Goal: Information Seeking & Learning: Learn about a topic

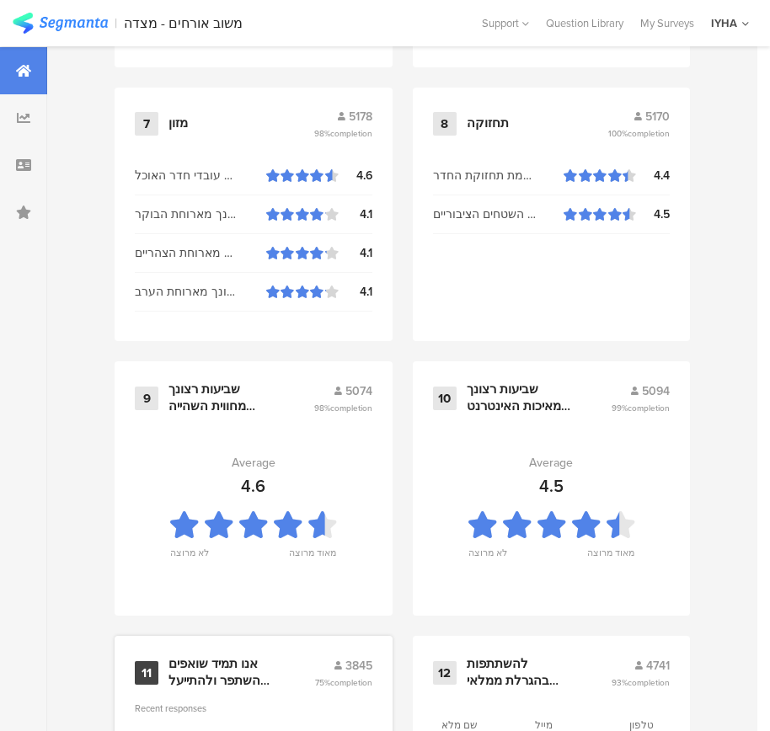
scroll to position [1807, 0]
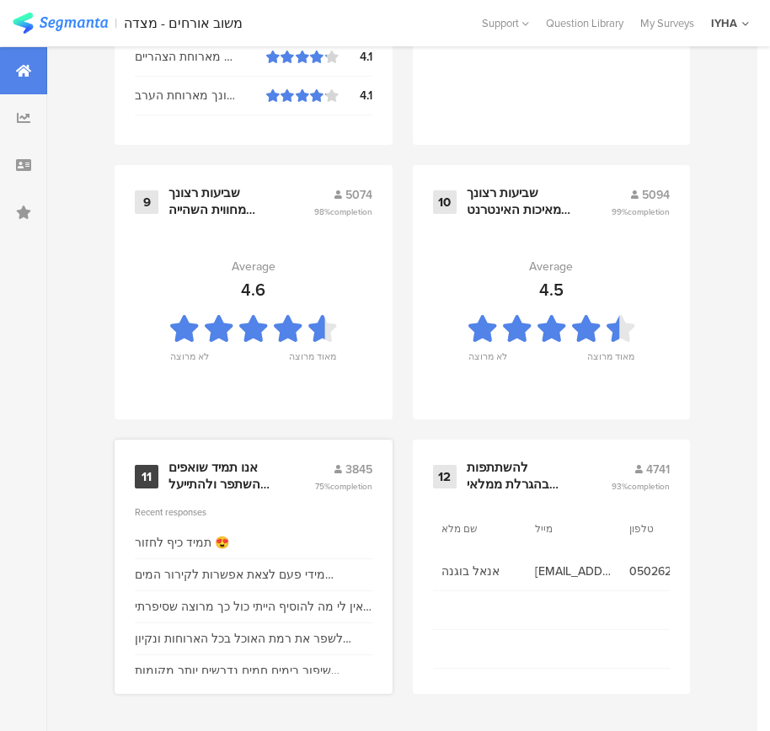
click at [211, 460] on div "אנו תמיד שואפים להשתפר ולהתייעל ודעתך חשובה לנו" at bounding box center [220, 476] width 105 height 33
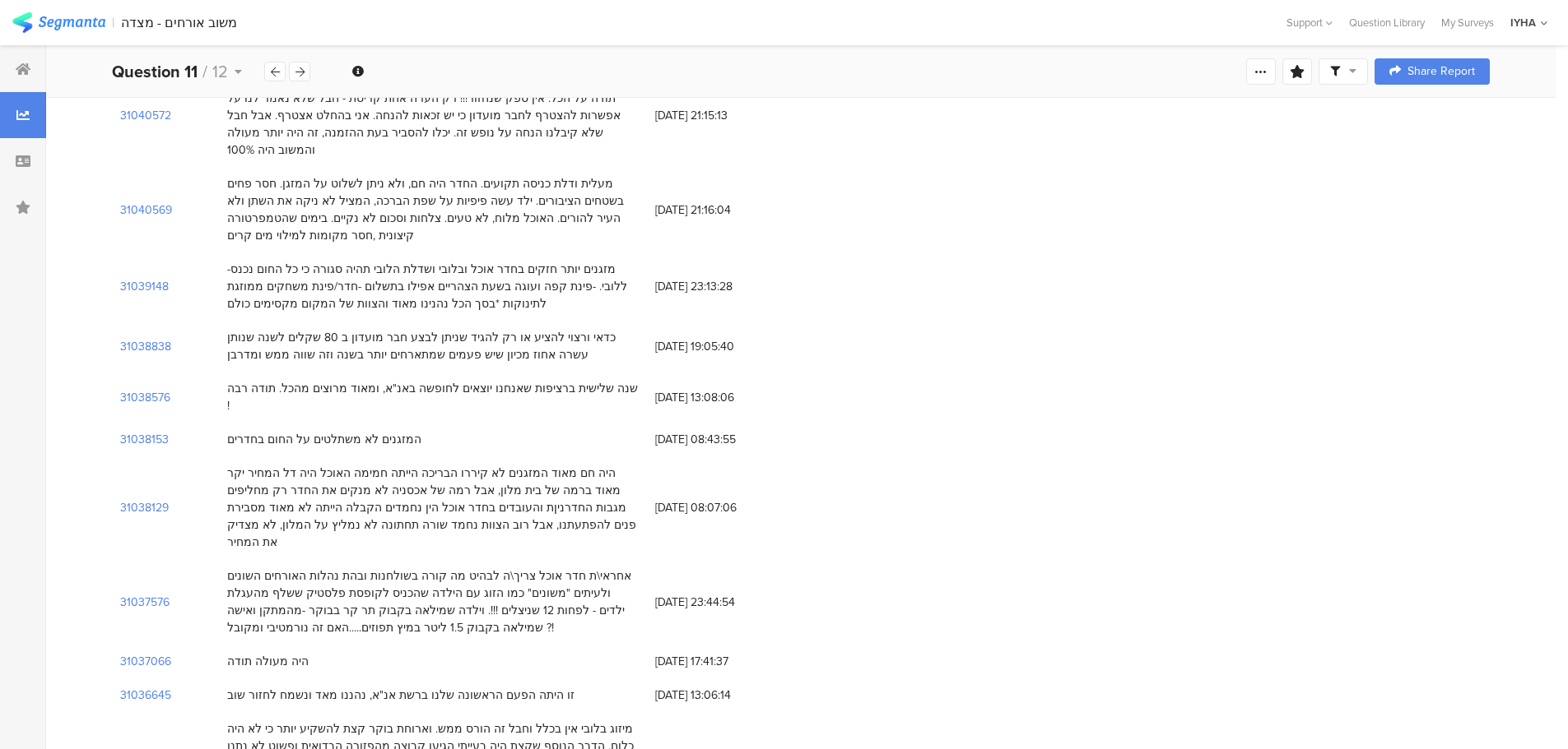
scroll to position [822, 0]
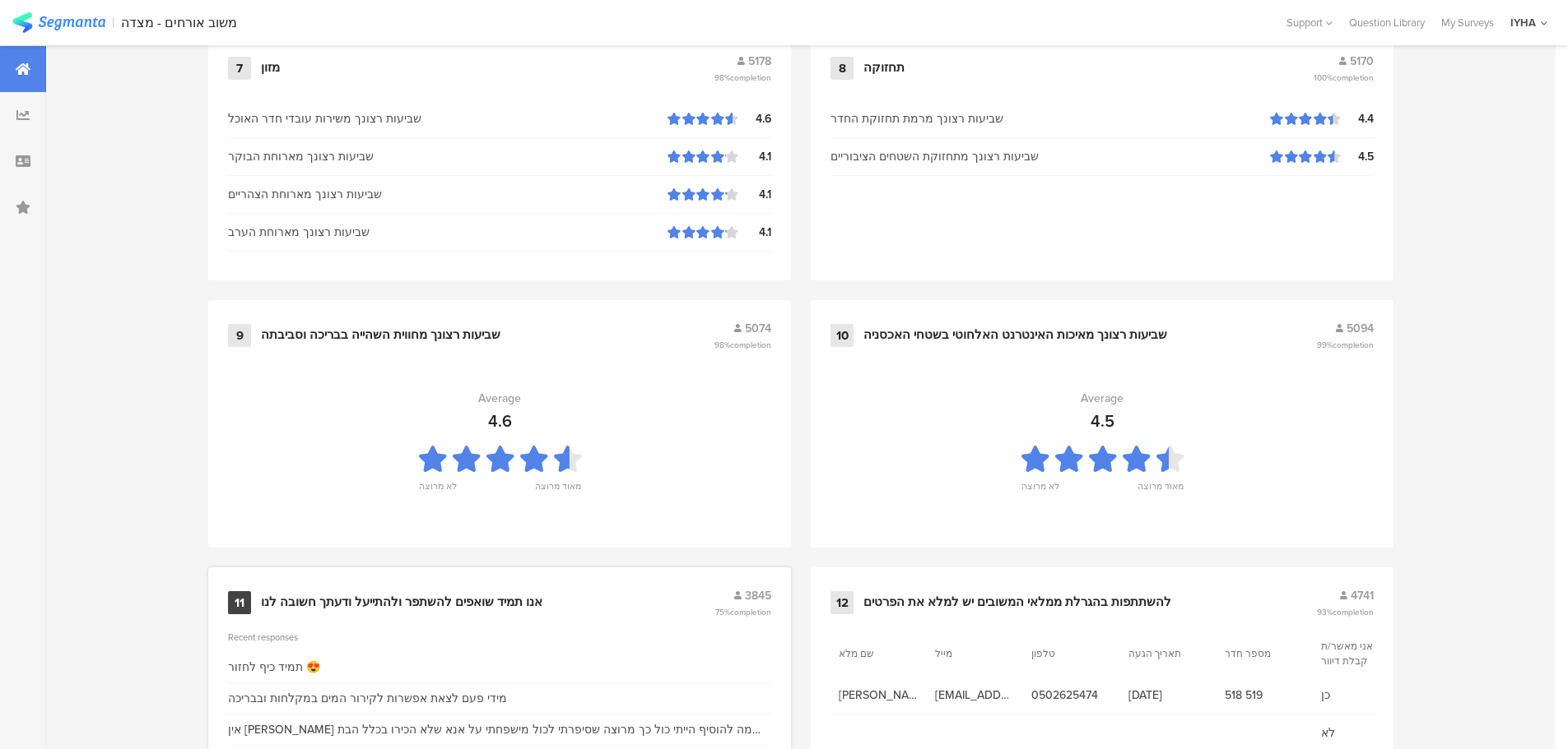
scroll to position [1663, 0]
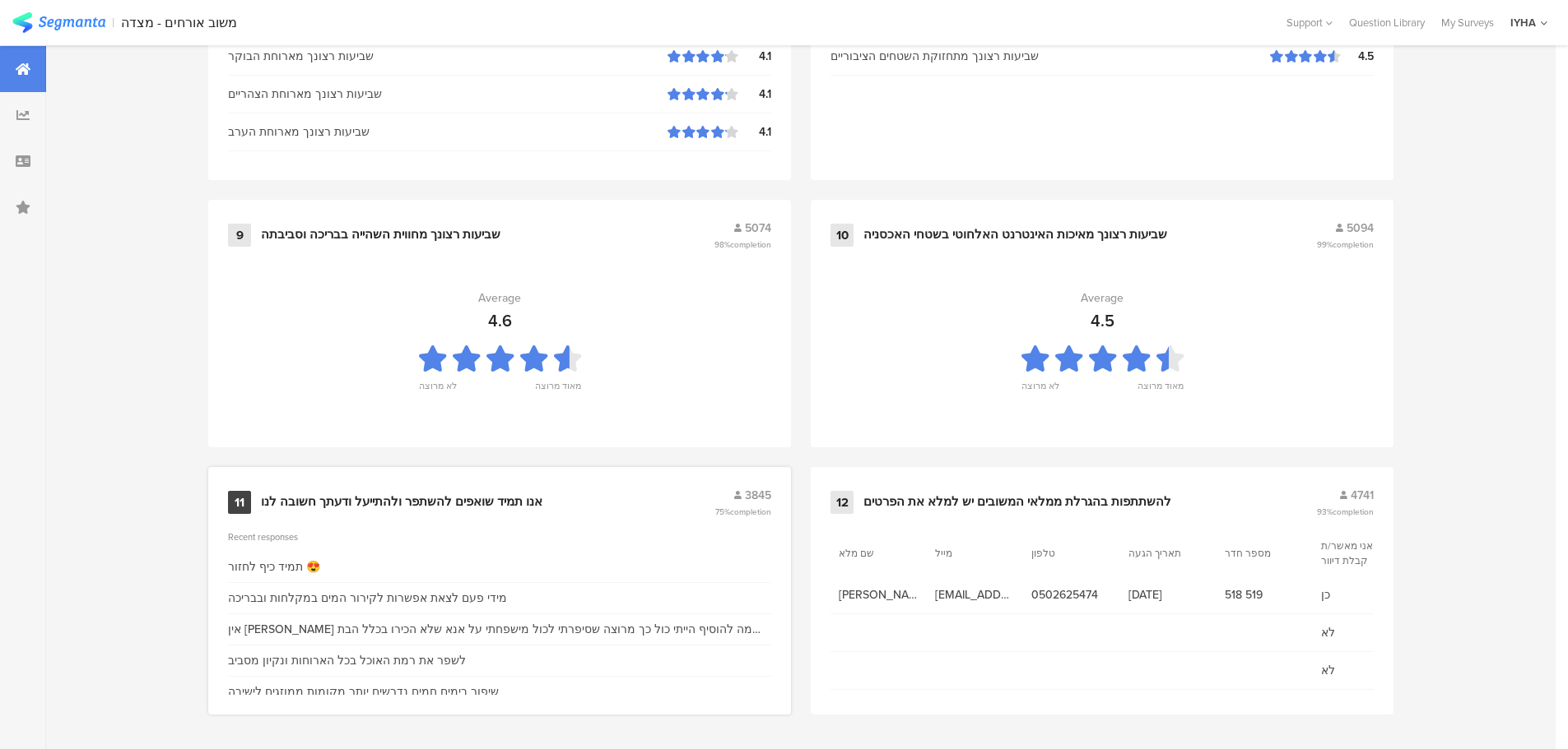
click at [490, 498] on div "אנו תמיד שואפים להשתפר ולהתייעל ודעתך חשובה לנו" at bounding box center [402, 502] width 281 height 17
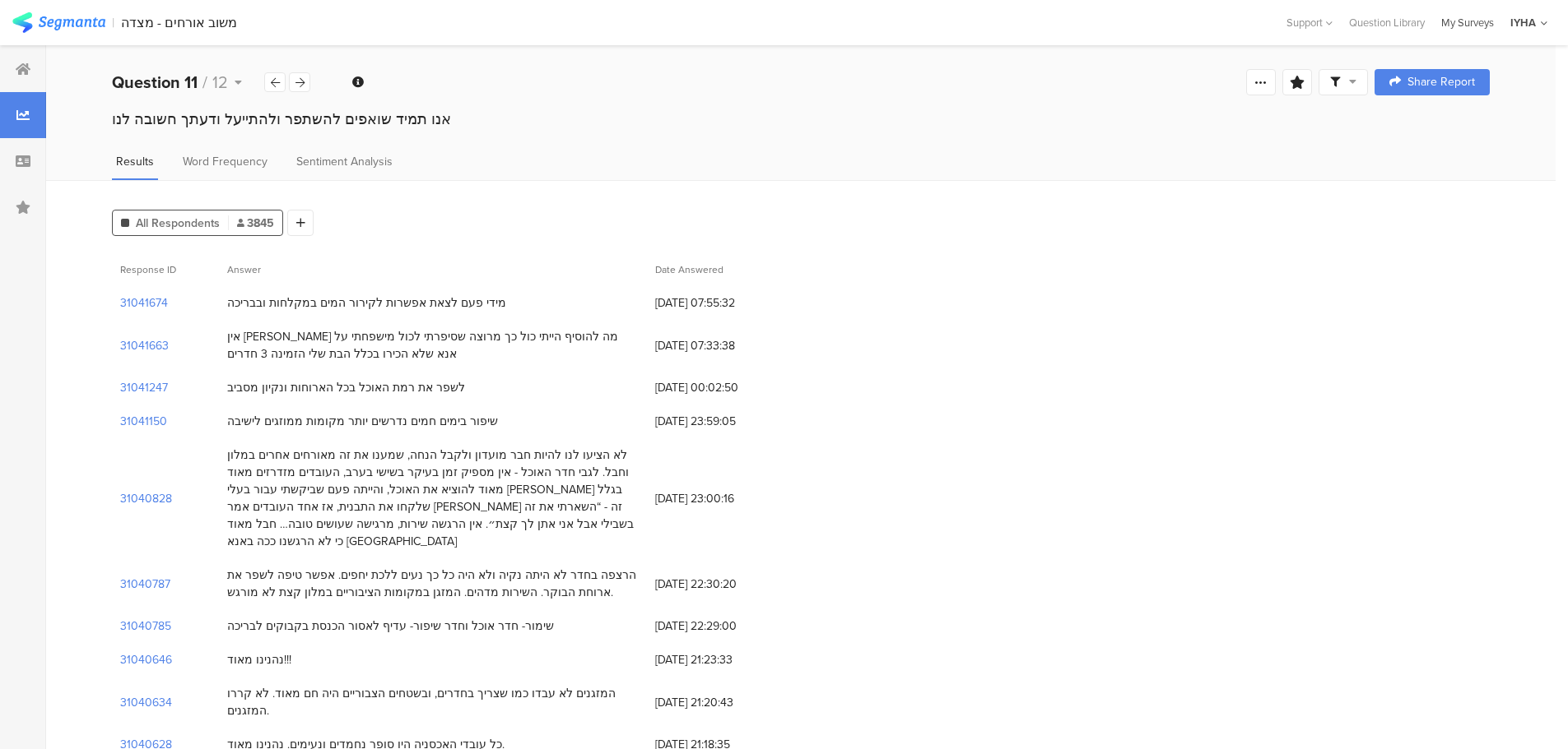
click at [1462, 20] on div "My Surveys" at bounding box center [1467, 22] width 69 height 16
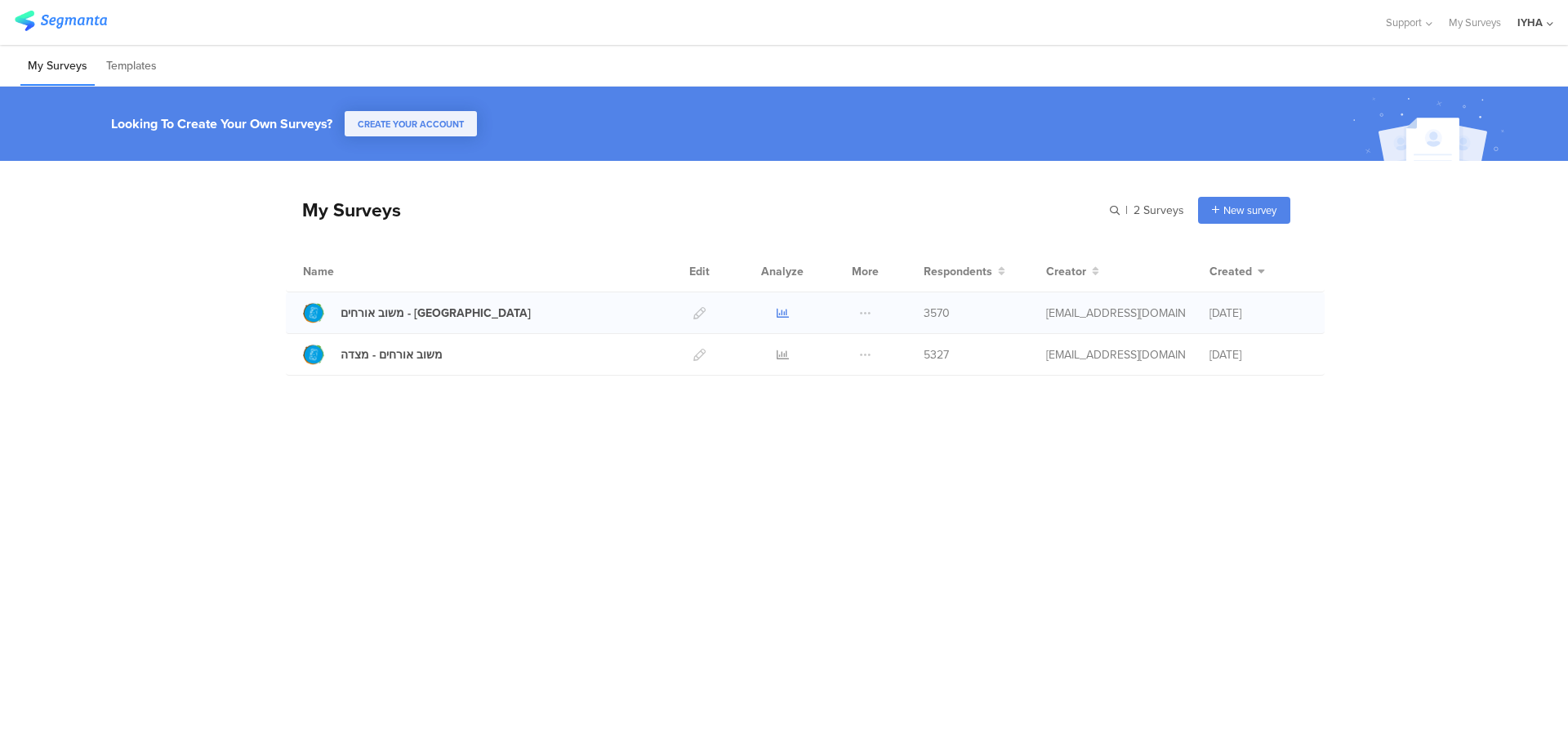
click at [782, 316] on icon at bounding box center [783, 313] width 13 height 13
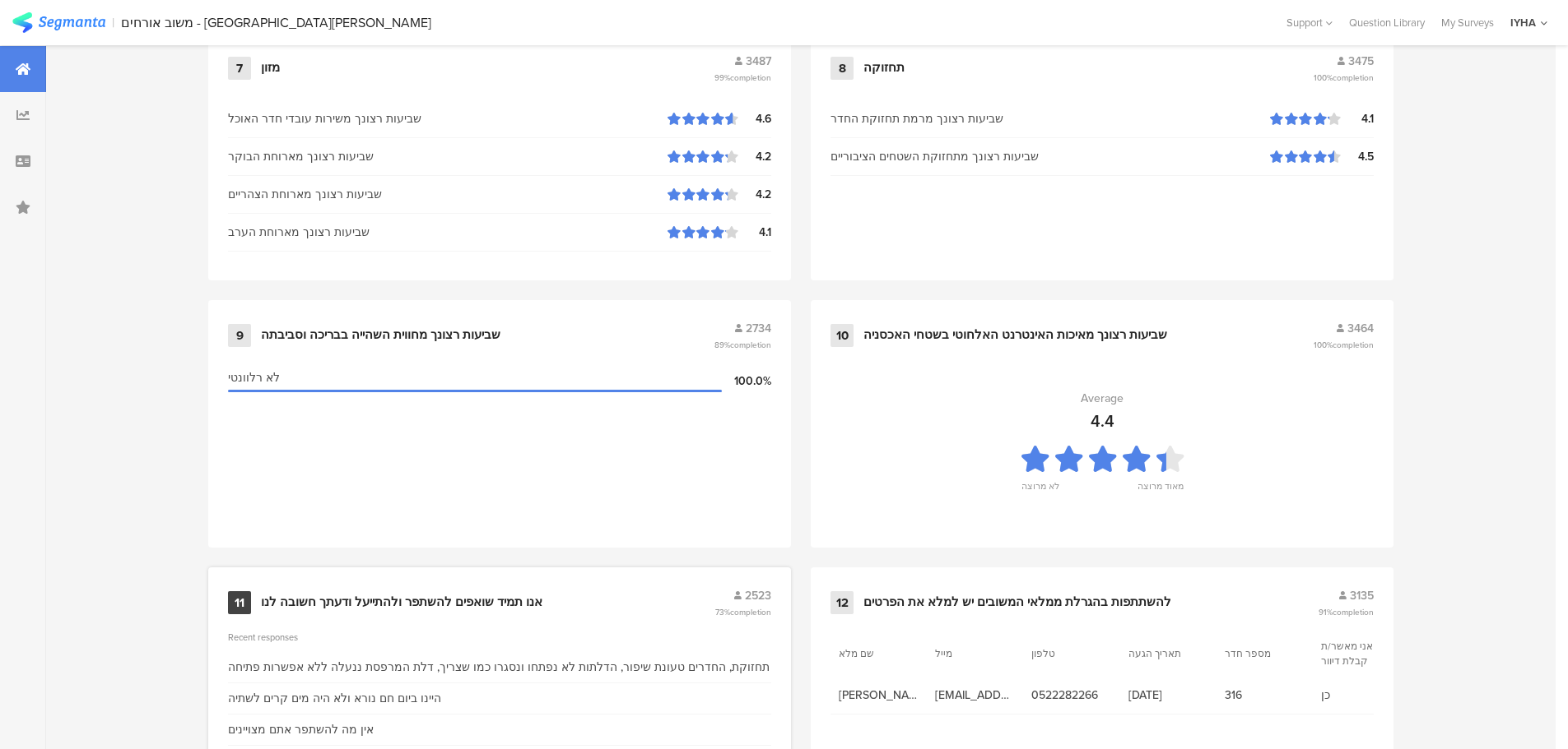
scroll to position [1663, 0]
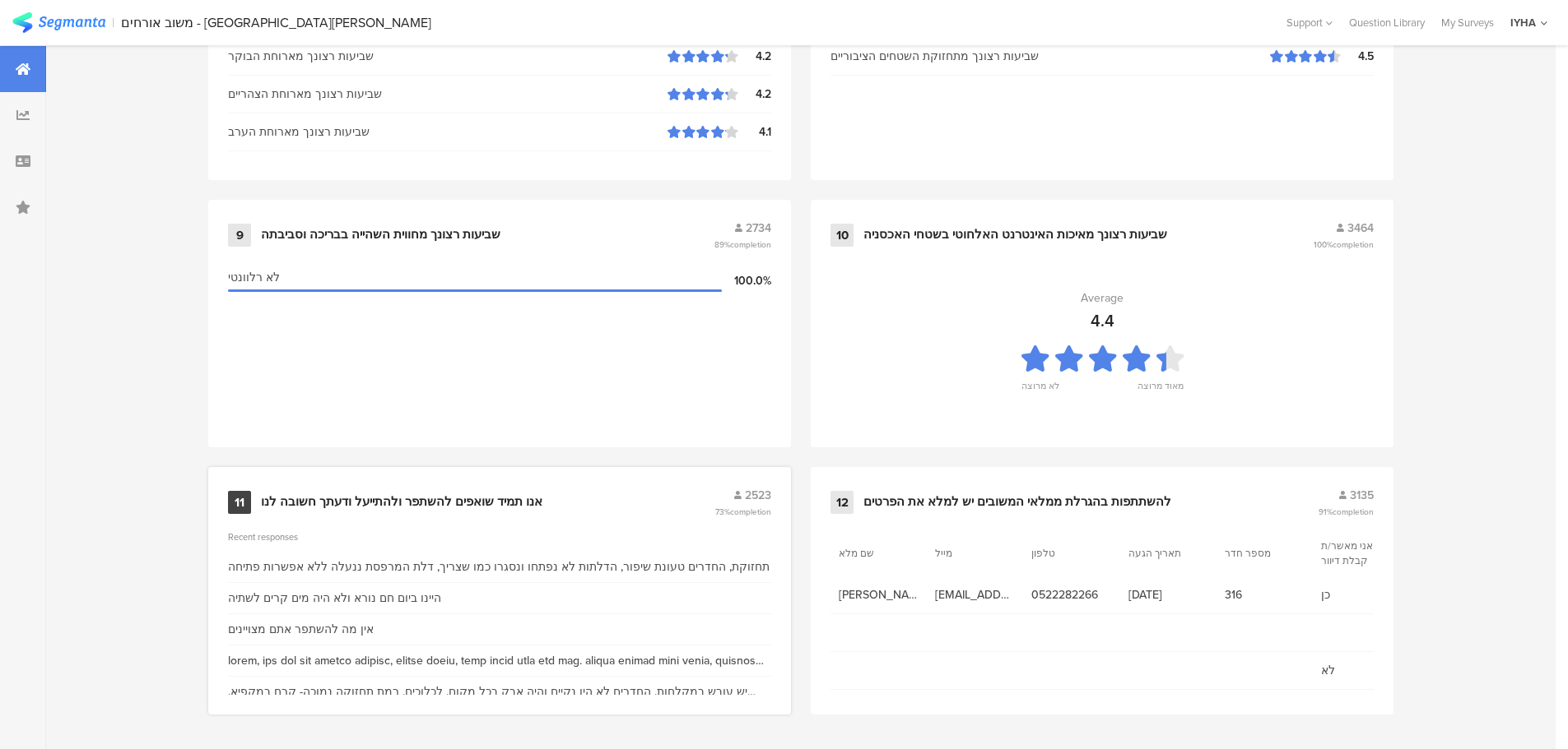
click at [476, 495] on div "אנו תמיד שואפים להשתפר ולהתייעל ודעתך חשובה לנו" at bounding box center [402, 502] width 281 height 17
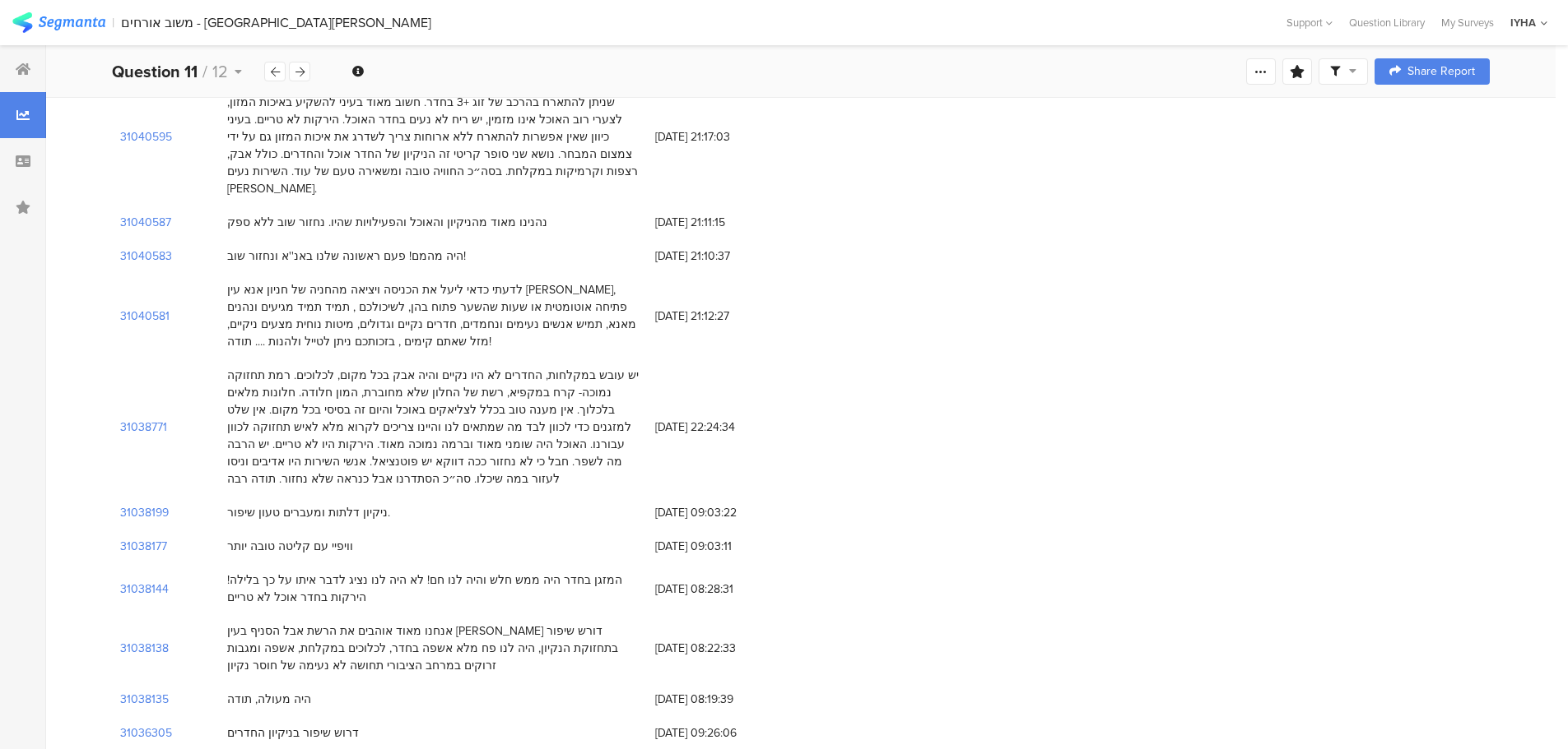
scroll to position [658, 0]
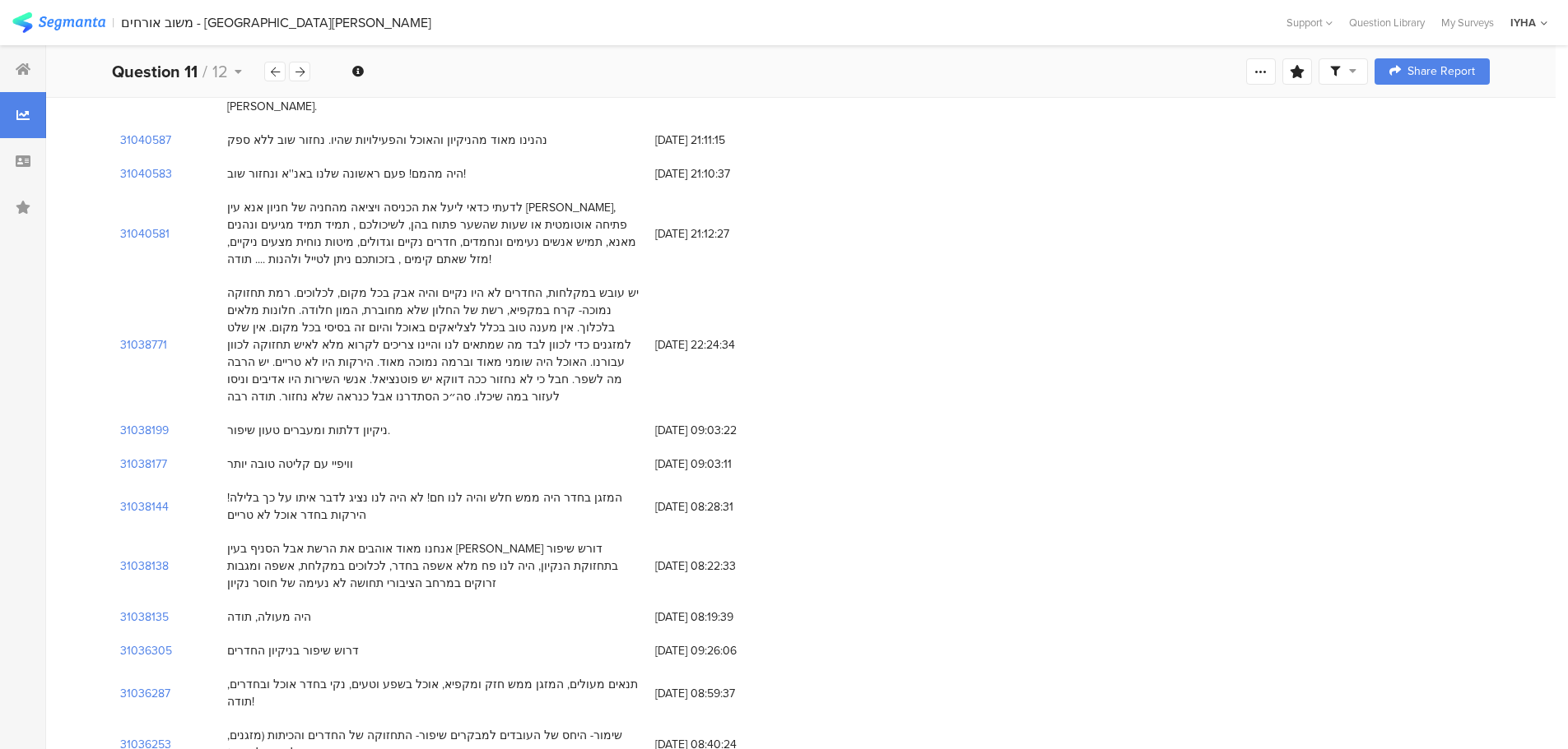
click at [556, 205] on div "לדעתי כדאי ליעל את הכניסה ויציאה מהחניה של חניון אנא עין גדי, פתיחה אוטומטית או…" at bounding box center [432, 233] width 411 height 69
